Goal: Task Accomplishment & Management: Complete application form

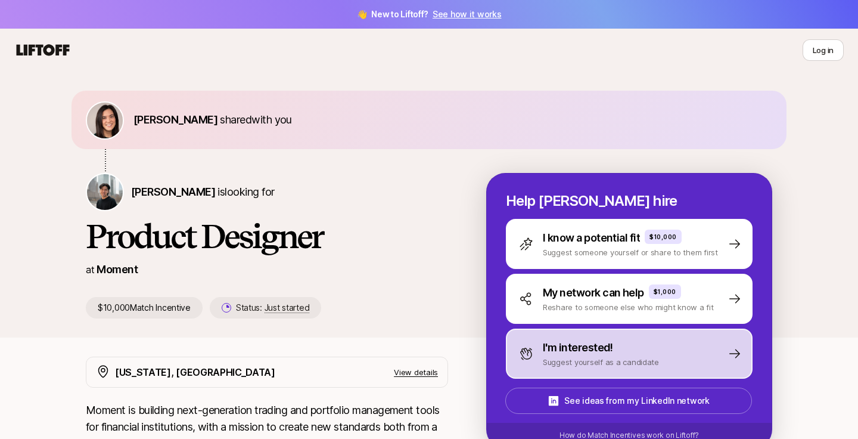
click at [585, 349] on p "I'm interested!" at bounding box center [578, 347] width 70 height 17
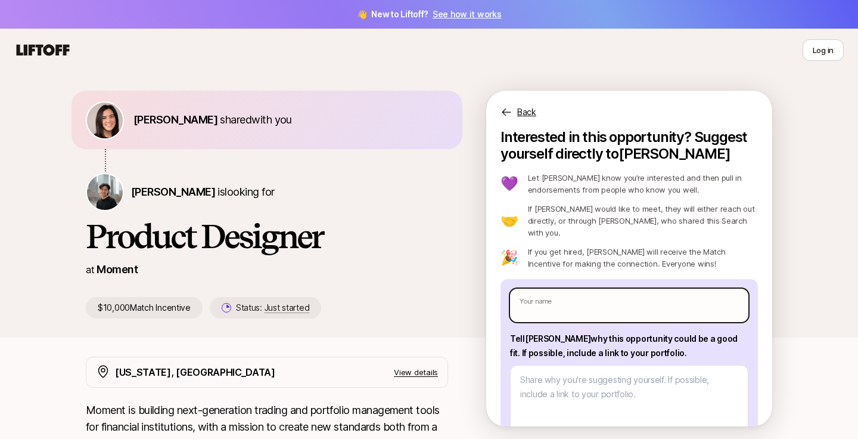
click at [588, 290] on input "text" at bounding box center [629, 304] width 238 height 33
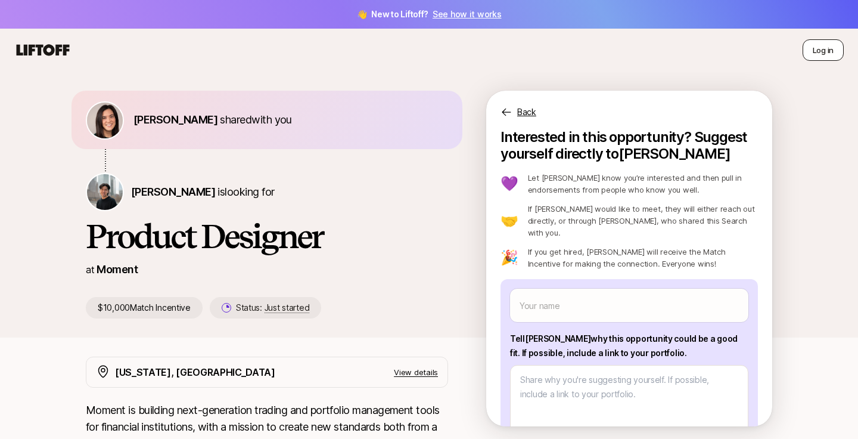
click at [812, 41] on button "Log in" at bounding box center [823, 49] width 41 height 21
type textarea "x"
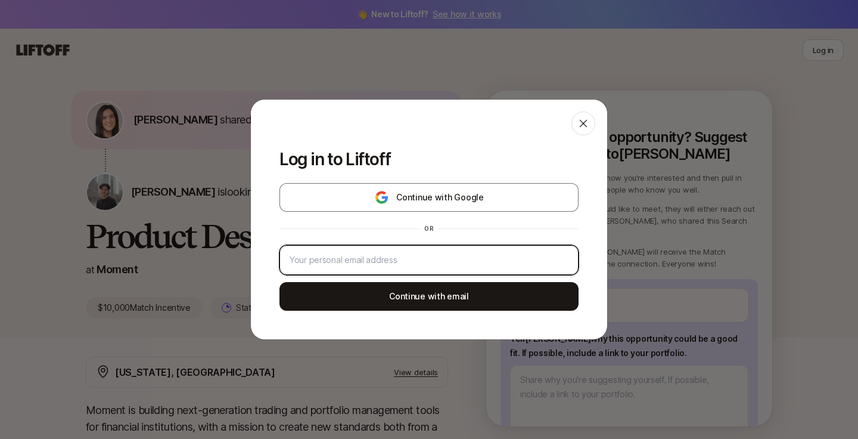
click at [375, 263] on input "email" at bounding box center [429, 260] width 279 height 14
type input "mehak98garg@gmail.com"
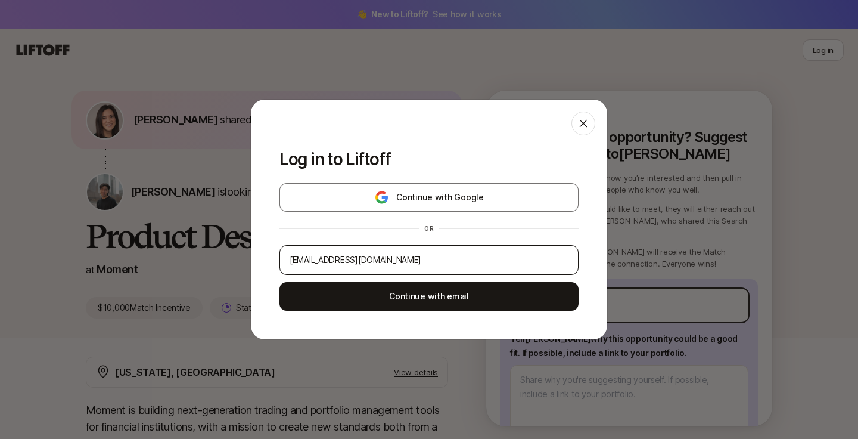
type input "Mehak Garg"
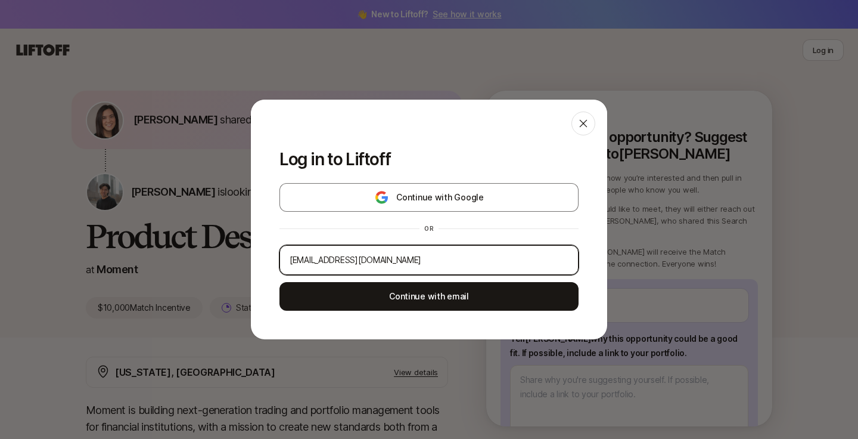
type textarea "x"
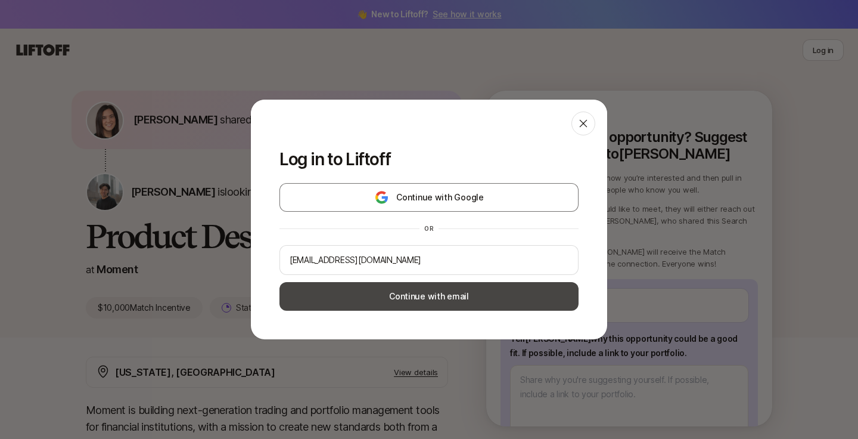
click at [409, 297] on button "Continue with email" at bounding box center [429, 296] width 299 height 29
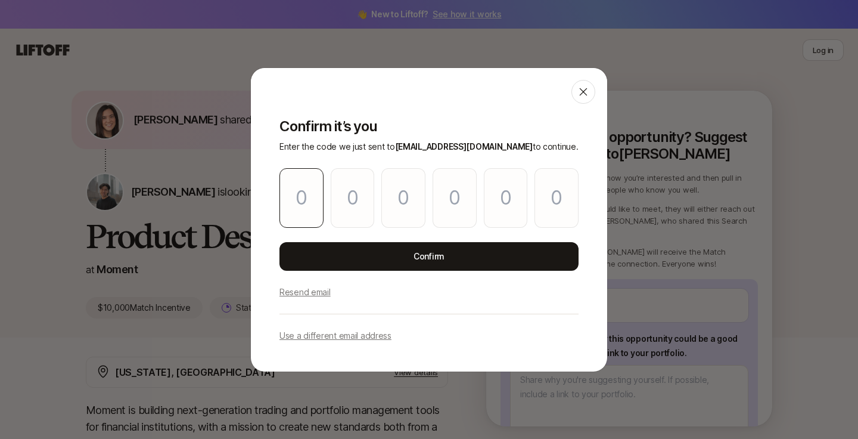
type input "9"
type input "7"
type input "3"
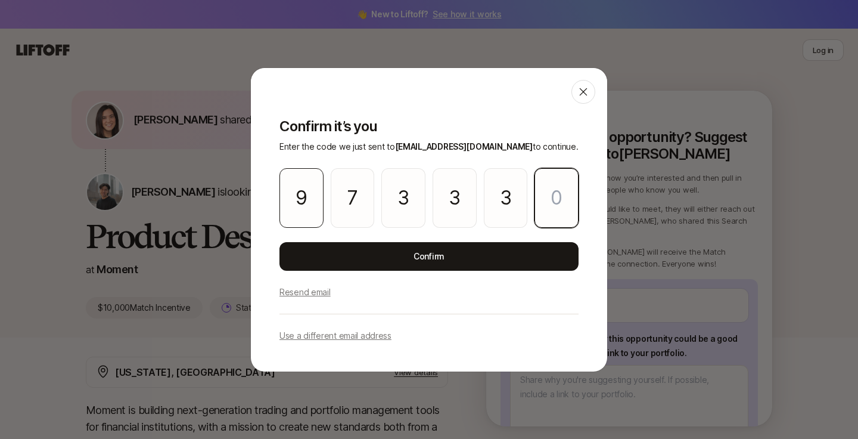
type input "6"
type input "3"
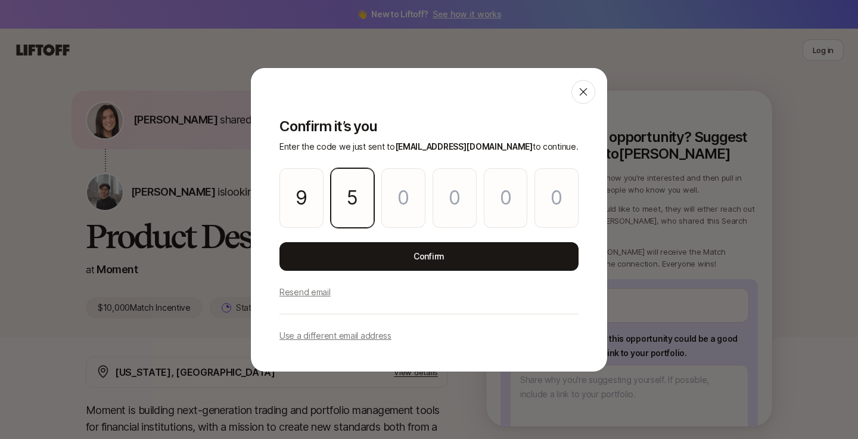
click at [358, 205] on input "5" at bounding box center [353, 198] width 44 height 60
type input "7"
type input "5"
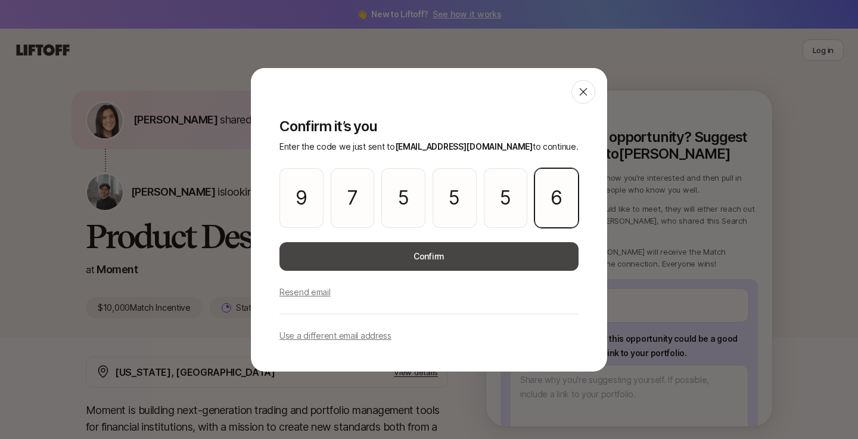
type input "6"
click at [416, 260] on button "Confirm" at bounding box center [429, 256] width 299 height 29
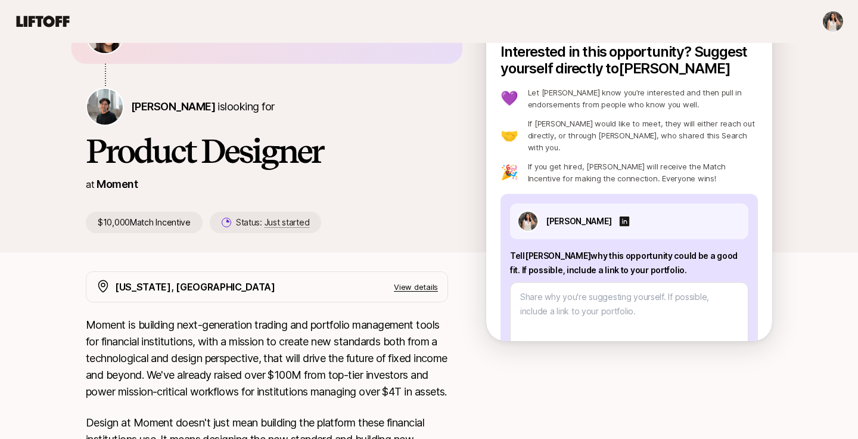
scroll to position [88, 0]
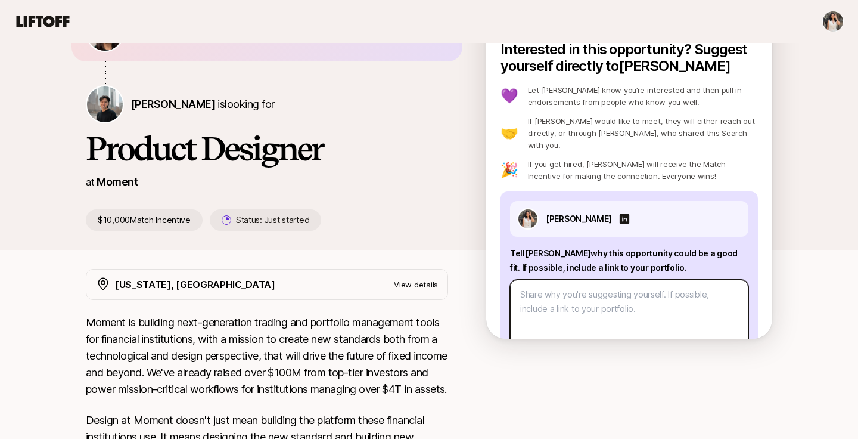
click at [531, 297] on textarea at bounding box center [629, 323] width 238 height 87
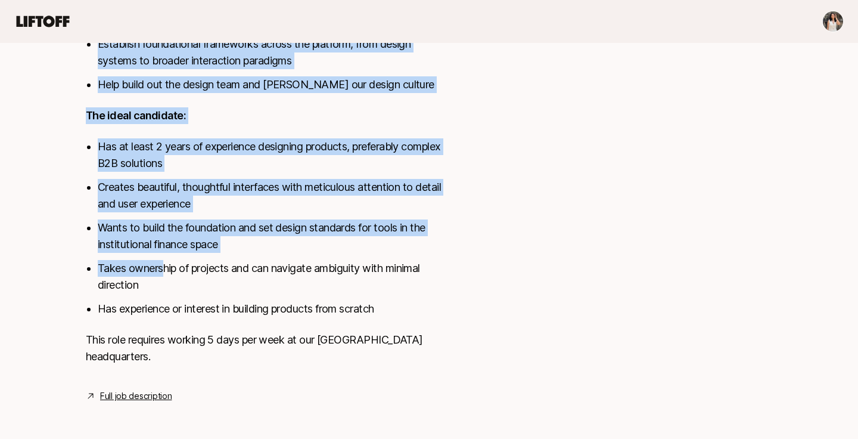
scroll to position [707, 0]
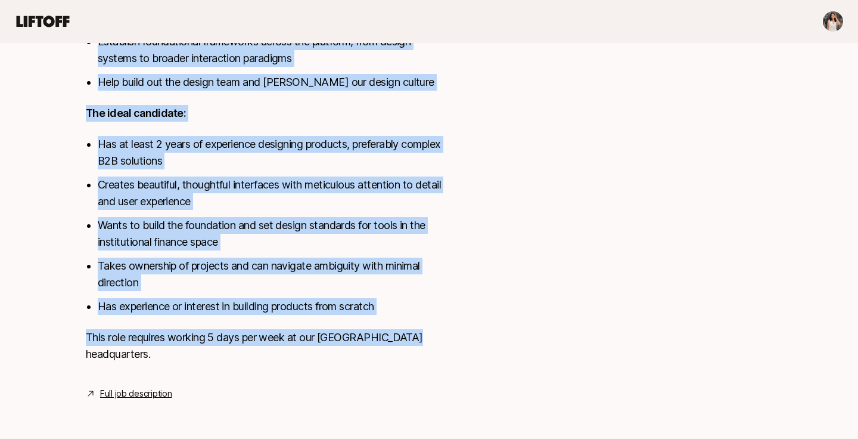
drag, startPoint x: 80, startPoint y: 213, endPoint x: 424, endPoint y: 348, distance: 369.0
click at [424, 348] on div "New York, NY View details Moment is building next-generation trading and portfo…" at bounding box center [429, 25] width 715 height 751
copy div "Moment is building next-generation trading and portfolio management tools for f…"
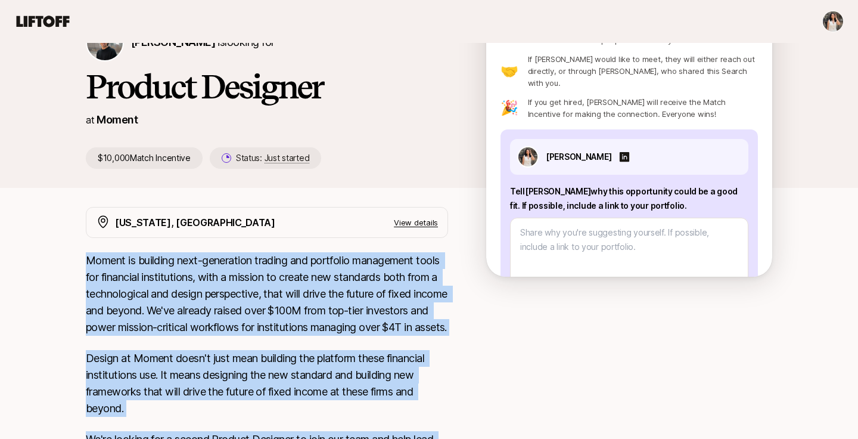
scroll to position [128, 0]
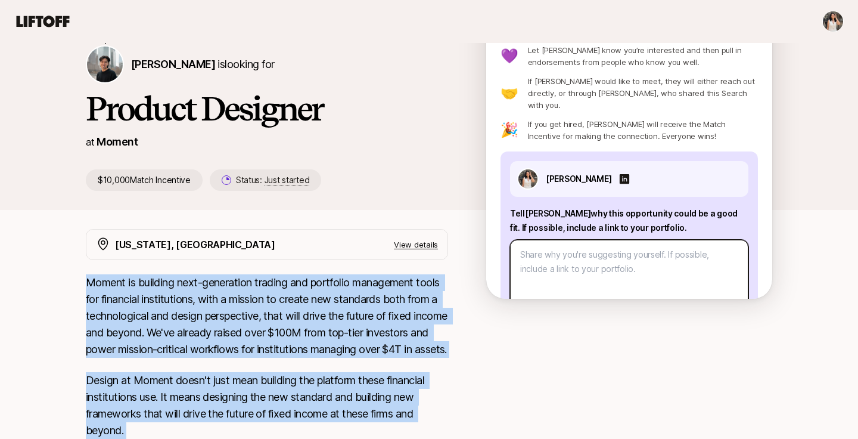
click at [532, 256] on textarea at bounding box center [629, 283] width 238 height 87
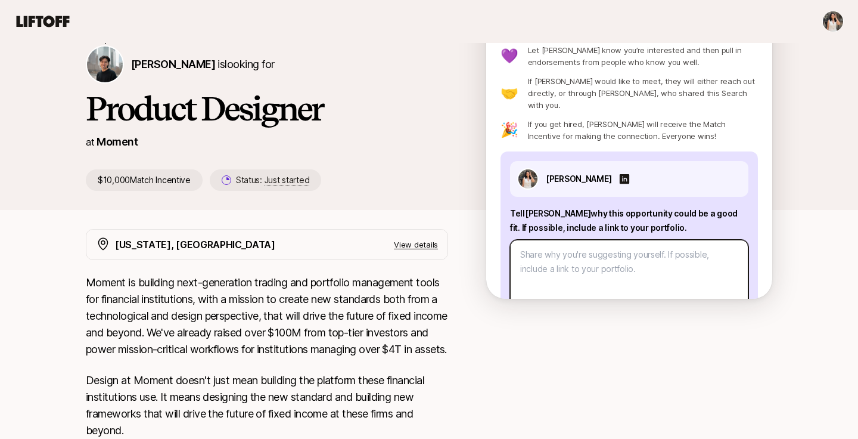
paste textarea "I'm drawn to Moment's mission of setting new design standards in institutional …"
type textarea "x"
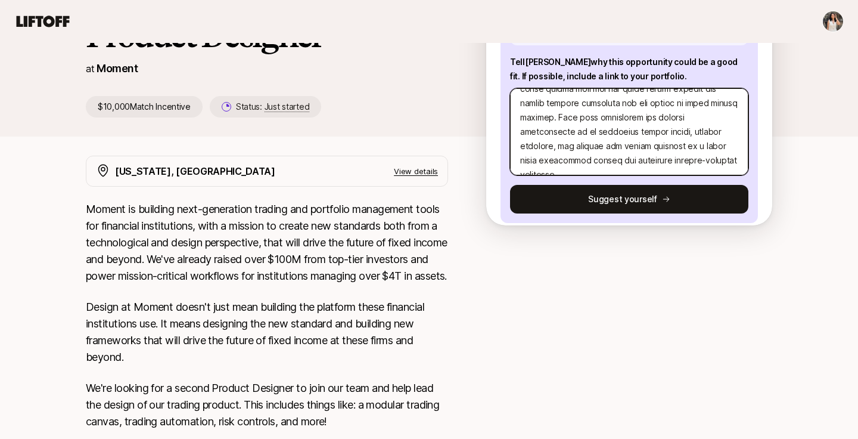
scroll to position [296, 0]
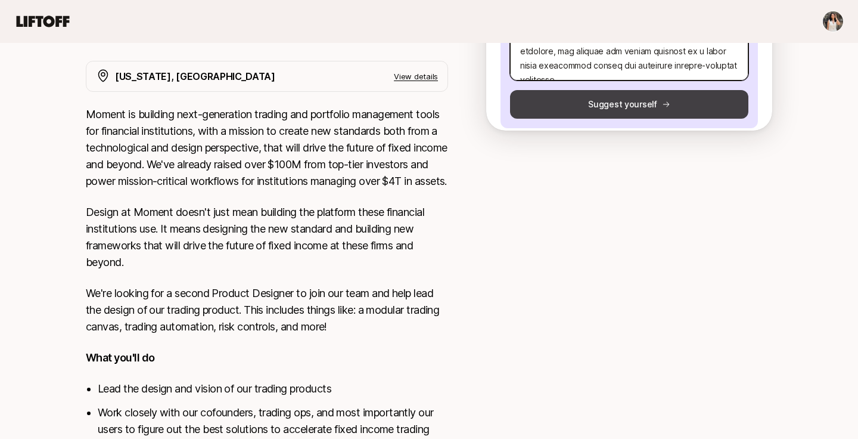
type textarea "I'm drawn to Moment's mission of setting new design standards in institutional …"
click at [623, 92] on button "Suggest yourself" at bounding box center [629, 104] width 238 height 29
type textarea "x"
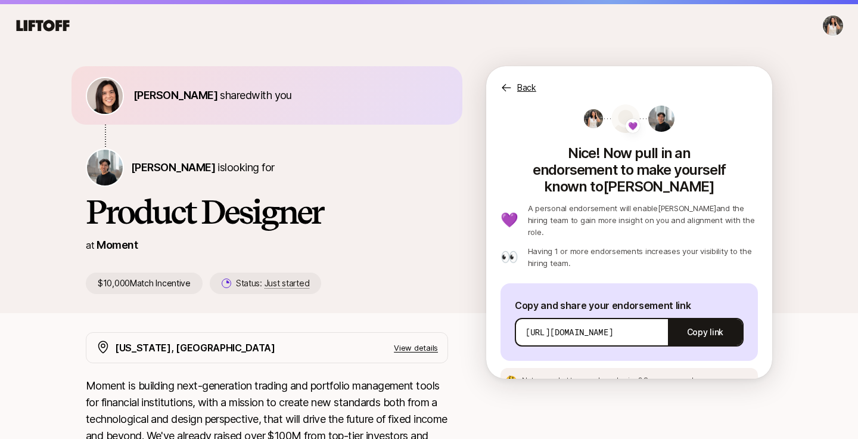
scroll to position [0, 0]
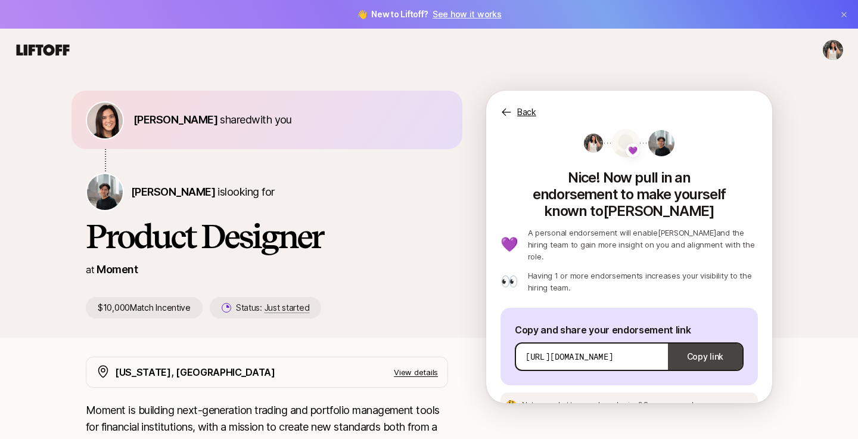
click at [678, 340] on button "Copy link" at bounding box center [705, 356] width 75 height 33
click at [509, 111] on icon at bounding box center [507, 112] width 12 height 12
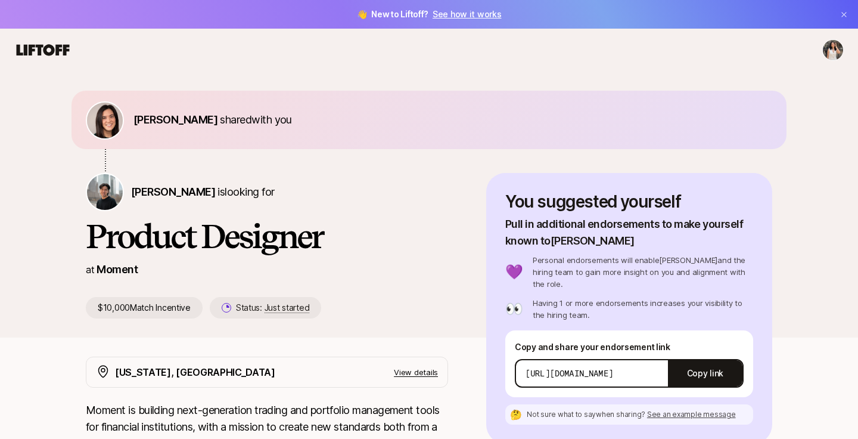
click at [59, 49] on icon at bounding box center [43, 49] width 53 height 11
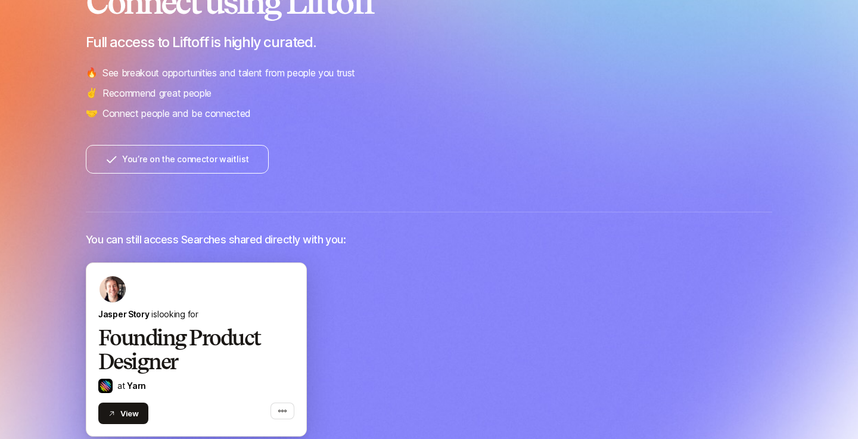
scroll to position [224, 0]
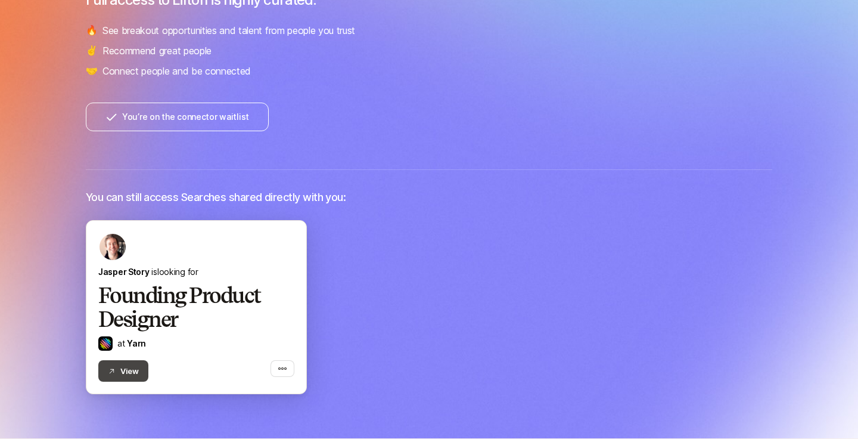
click at [134, 367] on button "View" at bounding box center [123, 370] width 50 height 21
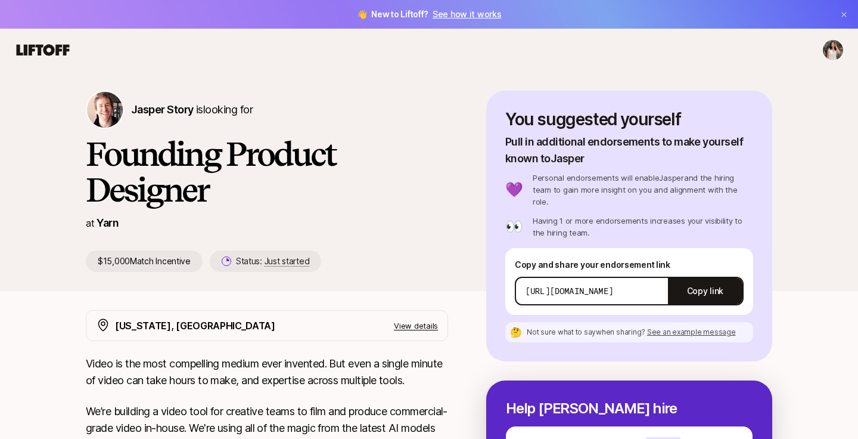
click at [43, 55] on icon at bounding box center [42, 50] width 57 height 17
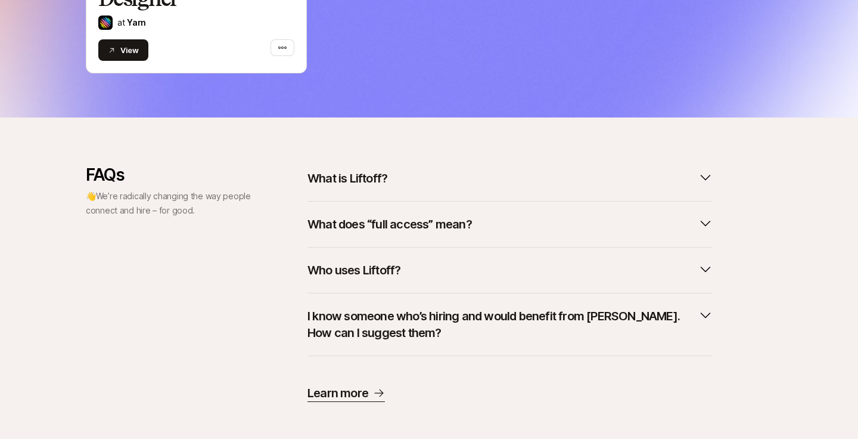
scroll to position [555, 0]
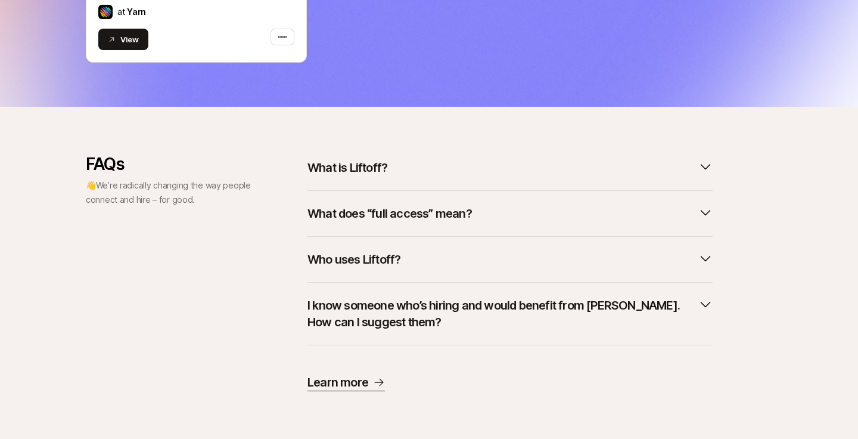
click at [458, 210] on p "What does “full access” mean?" at bounding box center [390, 213] width 165 height 17
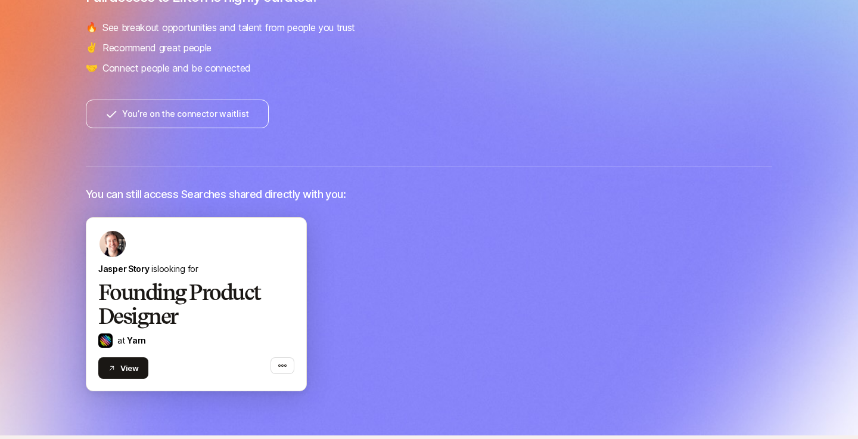
scroll to position [240, 0]
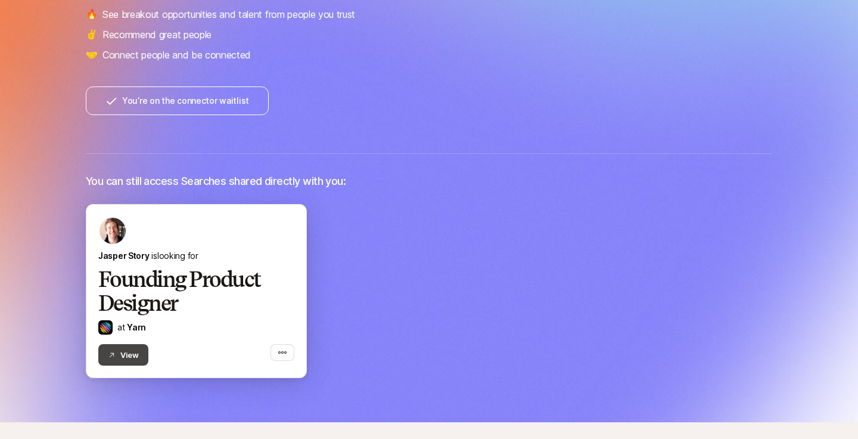
click at [121, 359] on button "View" at bounding box center [123, 354] width 50 height 21
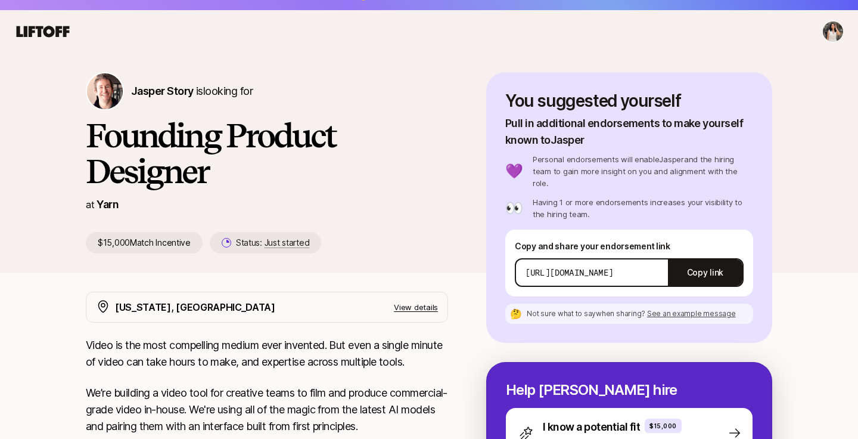
scroll to position [20, 0]
